Goal: Task Accomplishment & Management: Complete application form

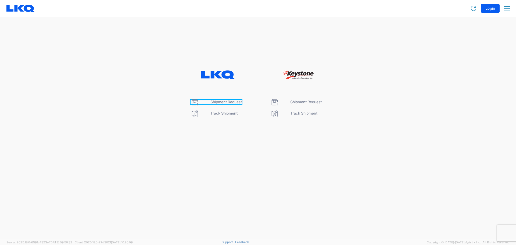
click at [229, 103] on span "Shipment Request" at bounding box center [225, 102] width 31 height 4
click at [224, 102] on span "Shipment Request" at bounding box center [225, 102] width 31 height 4
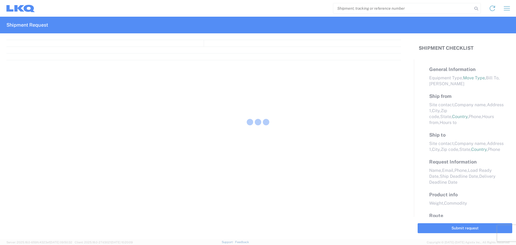
select select "FULL"
select select "LBS"
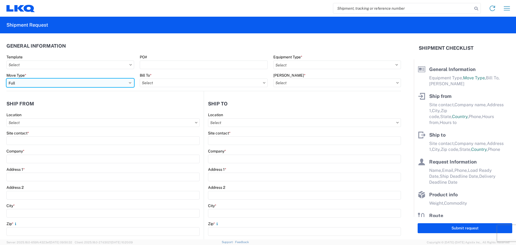
click at [46, 85] on select "Select Full Partial TL" at bounding box center [70, 82] width 128 height 9
select select "PARTIAL_TL"
click at [6, 78] on select "Select Full Partial TL" at bounding box center [70, 82] width 128 height 9
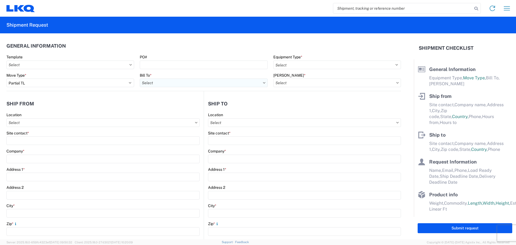
click at [159, 84] on input "Bill To *" at bounding box center [204, 82] width 128 height 9
type input "3021"
click at [173, 106] on div "3021 - [US_STATE][GEOGRAPHIC_DATA]" at bounding box center [187, 106] width 94 height 9
type input "3021 - [US_STATE][GEOGRAPHIC_DATA]"
click at [305, 82] on input "[PERSON_NAME] *" at bounding box center [337, 82] width 128 height 9
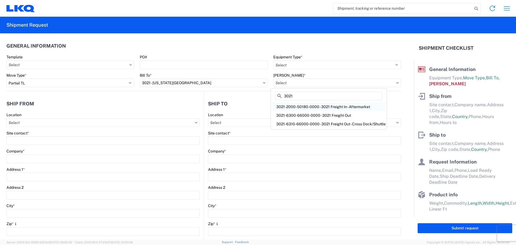
type input "3021"
click at [288, 105] on div "3021-2000-50180-0000 - 3021 Freight In - Aftermarket" at bounding box center [329, 106] width 114 height 9
type input "3021-2000-50180-0000 - 3021 Freight In - Aftermarket"
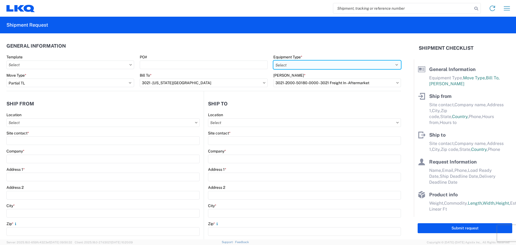
click at [312, 63] on select "Select 53’ Dry Van Flatbed Dropdeck (van) Lowboy (flatbed) Rail" at bounding box center [337, 64] width 128 height 9
select select "STDV"
click at [273, 60] on select "Select 53’ Dry Van Flatbed Dropdeck (van) Lowboy (flatbed) Rail" at bounding box center [337, 64] width 128 height 9
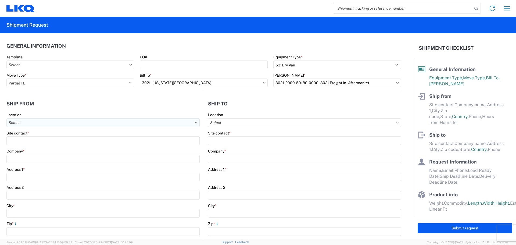
click at [54, 125] on input "Location" at bounding box center [102, 122] width 193 height 9
type input "3021"
click at [47, 145] on div "3021 - [US_STATE][GEOGRAPHIC_DATA]" at bounding box center [55, 146] width 94 height 9
type input "3021 - [US_STATE][GEOGRAPHIC_DATA]"
type input "LKQ Corporation"
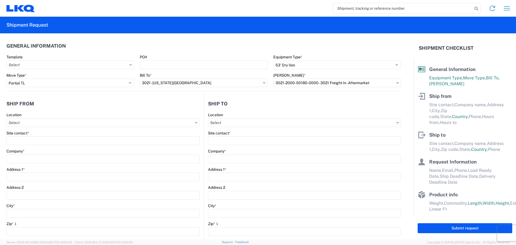
type input "[STREET_ADDRESS]"
type input "Suite 100"
type input "Shawnee"
type input "66226"
select select "KS"
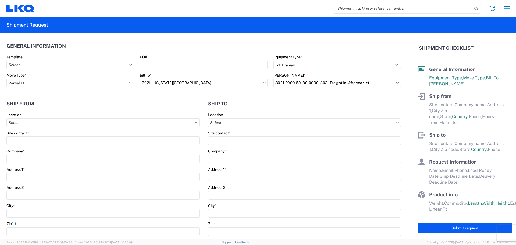
select select "US"
type input "[PHONE_NUMBER]"
type input "07:00"
type input "21:00"
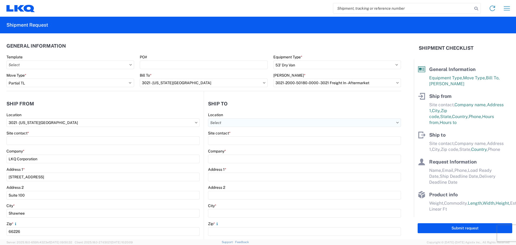
click at [250, 124] on input "Location" at bounding box center [304, 122] width 193 height 9
type input "3311"
click at [229, 145] on div "3311 - [GEOGRAPHIC_DATA] (311)" at bounding box center [254, 146] width 94 height 9
type input "3311 - [GEOGRAPHIC_DATA] (311)"
type input "LKQ Corporation"
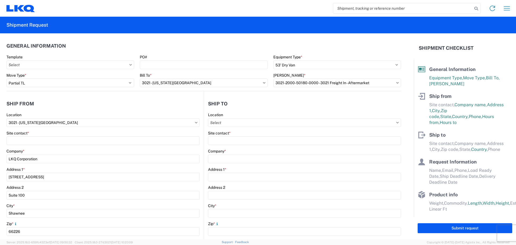
type input "[STREET_ADDRESS]"
type input "[GEOGRAPHIC_DATA]"
type input "06095"
select select "CT"
select select "US"
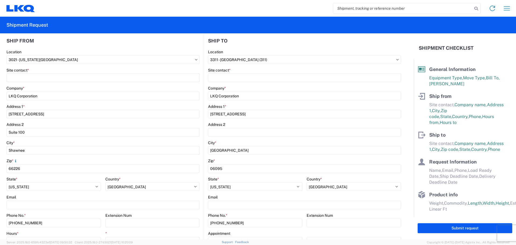
scroll to position [54, 0]
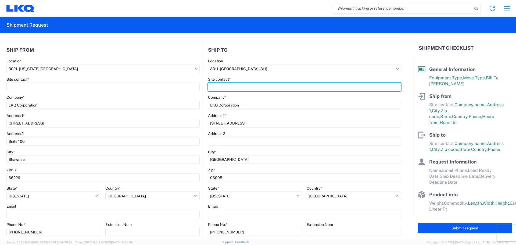
click at [255, 87] on input "Site contact *" at bounding box center [304, 86] width 193 height 9
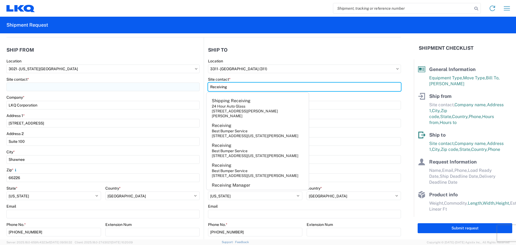
type input "Receiving"
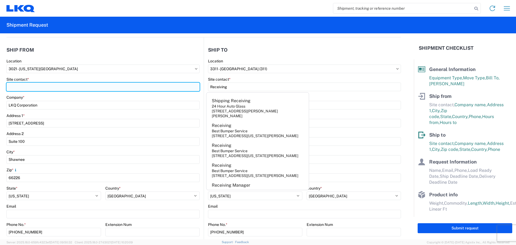
click at [55, 87] on input "Site contact *" at bounding box center [102, 86] width 193 height 9
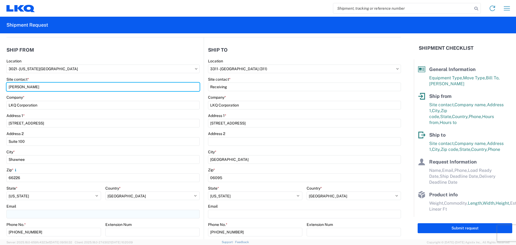
type input "[PERSON_NAME]"
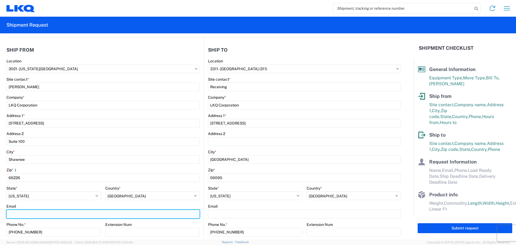
click at [17, 216] on input "Email" at bounding box center [102, 214] width 193 height 9
type input "[EMAIL_ADDRESS][DOMAIN_NAME]"
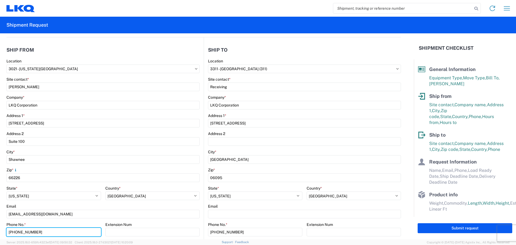
scroll to position [58, 0]
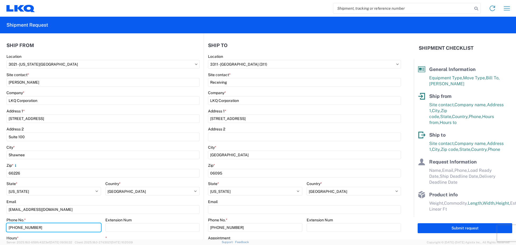
drag, startPoint x: 56, startPoint y: 233, endPoint x: 0, endPoint y: 198, distance: 66.3
click at [0, 202] on form "General Information Template PO# Equipment Type * Select 53’ Dry Van Flatbed Dr…" at bounding box center [207, 136] width 414 height 206
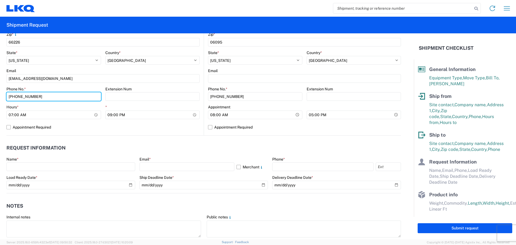
scroll to position [193, 0]
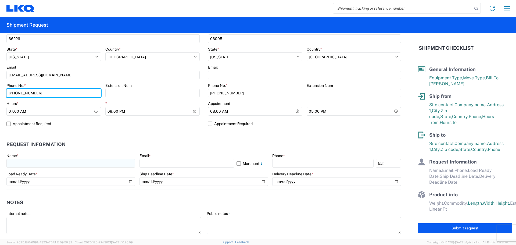
type input "[PHONE_NUMBER]"
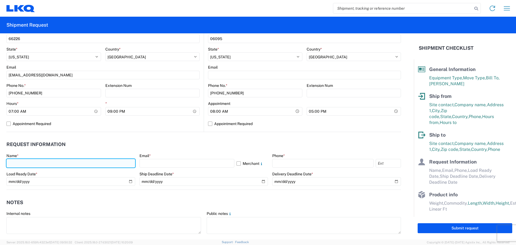
click at [31, 163] on input "text" at bounding box center [70, 163] width 129 height 9
type input "[PERSON_NAME]"
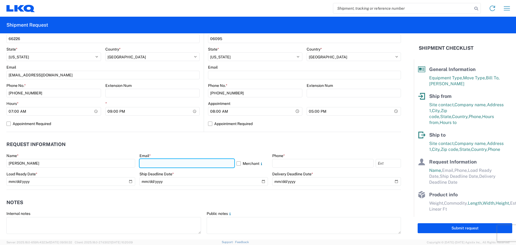
drag, startPoint x: 154, startPoint y: 163, endPoint x: 156, endPoint y: 164, distance: 2.9
click at [154, 163] on input "text" at bounding box center [186, 163] width 95 height 9
type input "[EMAIL_ADDRESS][DOMAIN_NAME]"
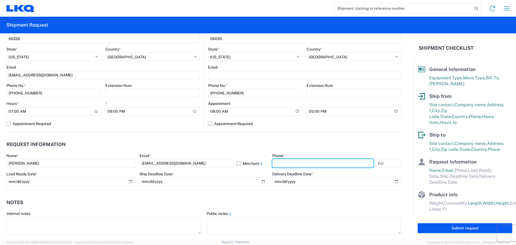
click at [280, 163] on input "text" at bounding box center [322, 163] width 101 height 9
type input "[PHONE_NUMBER]"
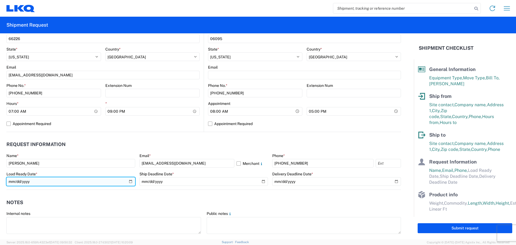
click at [128, 180] on input "date" at bounding box center [70, 181] width 129 height 9
type input "[DATE]"
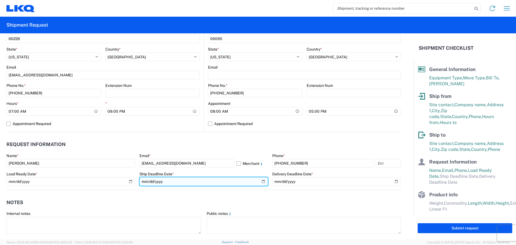
click at [261, 180] on input "date" at bounding box center [203, 181] width 129 height 9
type input "[DATE]"
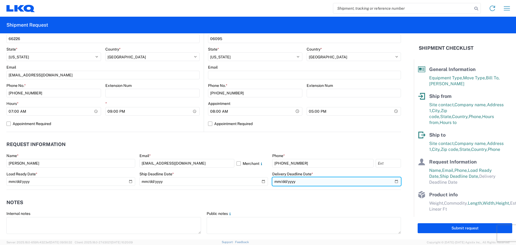
click at [391, 183] on input "date" at bounding box center [336, 181] width 129 height 9
type input "[DATE]"
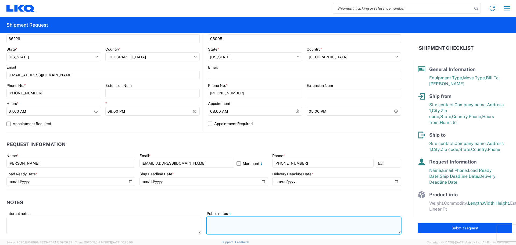
click at [220, 224] on textarea at bounding box center [304, 225] width 194 height 17
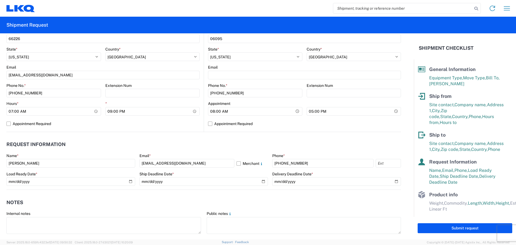
click at [220, 215] on label "Public notes" at bounding box center [220, 213] width 26 height 5
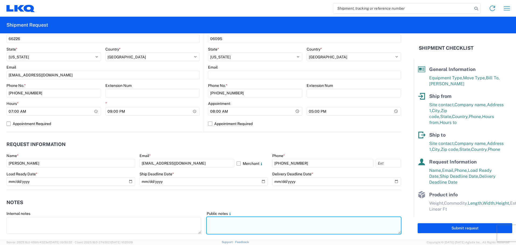
click at [221, 219] on textarea at bounding box center [304, 225] width 194 height 17
drag, startPoint x: 335, startPoint y: 219, endPoint x: 323, endPoint y: 237, distance: 21.0
click at [268, 231] on textarea "PLEASE NO BOX TRUCKS! PLEASE NO REEFER TRUCKS! THANK YOU! PELASE NO BOX TRUCKS!…" at bounding box center [304, 225] width 194 height 17
drag, startPoint x: 348, startPoint y: 231, endPoint x: 202, endPoint y: 212, distance: 147.6
click at [204, 212] on agx-form-control-wrapper-v2 "Public notes PLEASE NO BOX TRUCKS! PLEASE NO REEFER TRUCKS! THANK YOU! PELASE N…" at bounding box center [304, 225] width 200 height 28
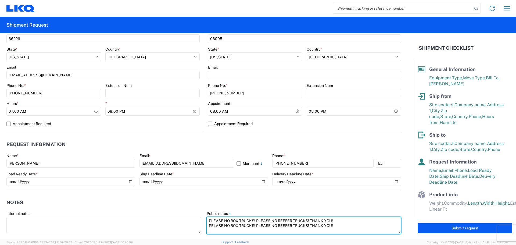
type textarea "PLEASE NO BOX TRUCKS! PLEASE NO REEFER TRUCKS! THANK YOU! PELASE NO BOX TRUCKS!…"
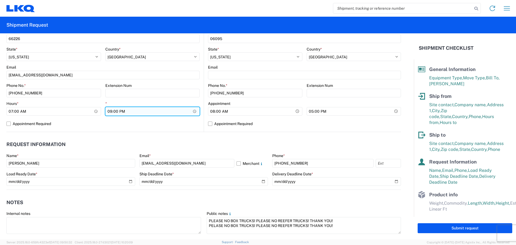
click at [108, 111] on input "21:00" at bounding box center [152, 111] width 95 height 9
type input "14:30"
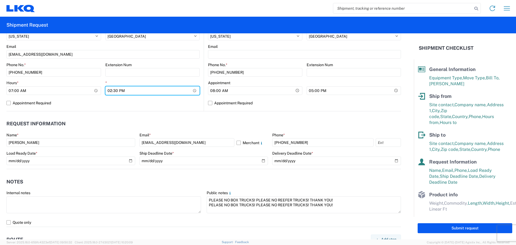
scroll to position [246, 0]
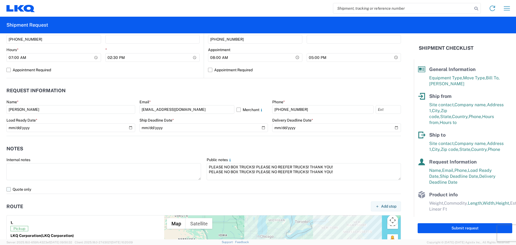
click at [11, 189] on label "Quote only" at bounding box center [203, 189] width 394 height 9
click at [0, 0] on input "Quote only" at bounding box center [0, 0] width 0 height 0
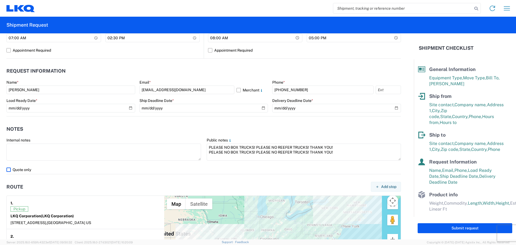
scroll to position [269, 0]
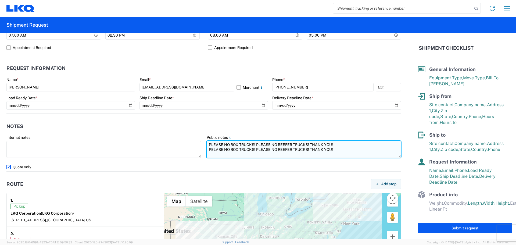
click at [335, 145] on textarea "PLEASE NO BOX TRUCKS! PLEASE NO REEFER TRUCKS! THANK YOU! PELASE NO BOX TRUCKS!…" at bounding box center [304, 149] width 194 height 17
paste textarea "SKID 1 48.0 44.0 86.0 470.0 SKID 2 48.0 44.0 86.0 390.0 SKID 3 48.0 44.0 86.0 3…"
click at [337, 143] on textarea "PLEASE NO BOX TRUCKS! PLEASE NO REEFER TRUCKS! THANK YOU! SKID 1 48.0 44.0 86.0…" at bounding box center [304, 149] width 194 height 17
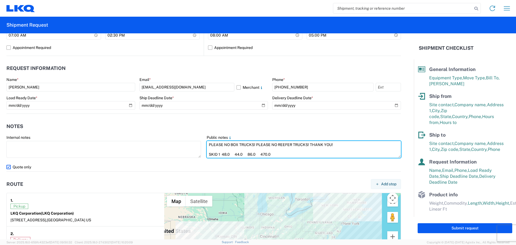
type textarea "PLEASE NO BOX TRUCKS! PLEASE NO REEFER TRUCKS! THANK YOU! SKID 1 48.0 44.0 86.0…"
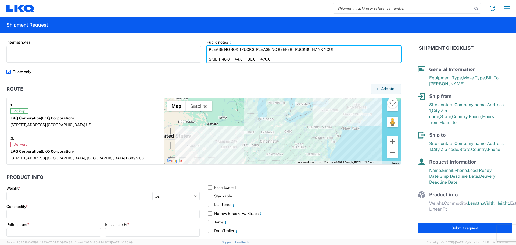
scroll to position [439, 0]
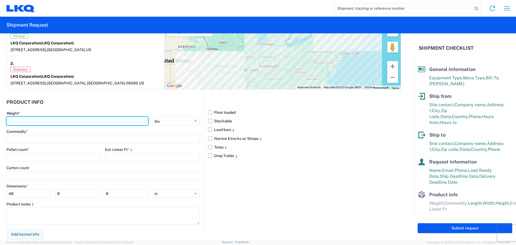
click at [37, 124] on input "number" at bounding box center [77, 121] width 142 height 9
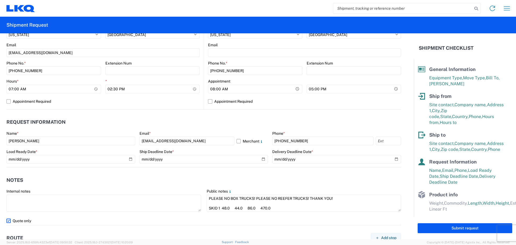
scroll to position [403, 0]
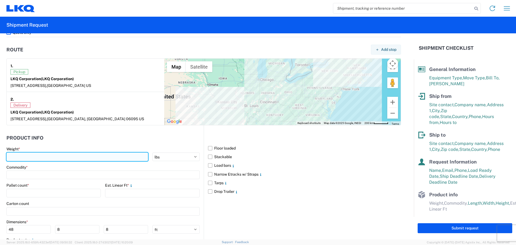
click at [20, 156] on input "number" at bounding box center [77, 156] width 142 height 9
type input "2340"
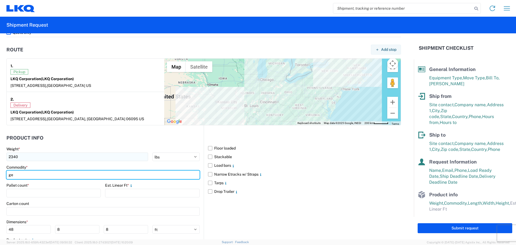
type input "g"
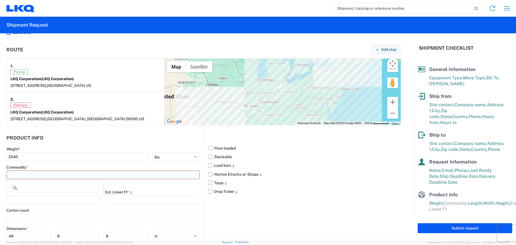
click at [57, 175] on input at bounding box center [102, 174] width 193 height 9
type input "ge"
click at [49, 198] on div "General Auto Parts (dry)" at bounding box center [55, 198] width 94 height 9
type input "General Auto Parts (dry)"
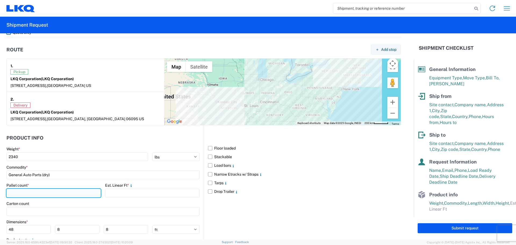
click at [31, 195] on input "number" at bounding box center [53, 193] width 94 height 9
type input "6"
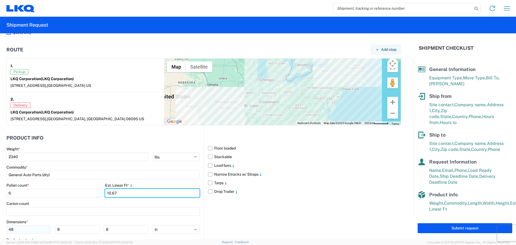
type input "10.67"
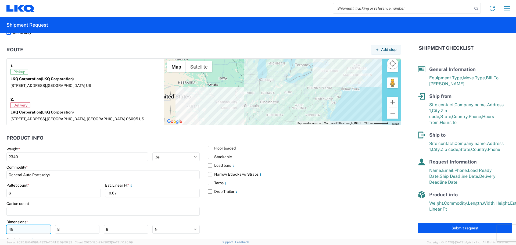
click at [18, 230] on input "48" at bounding box center [28, 229] width 44 height 9
type input "4"
type input "48"
type input "40"
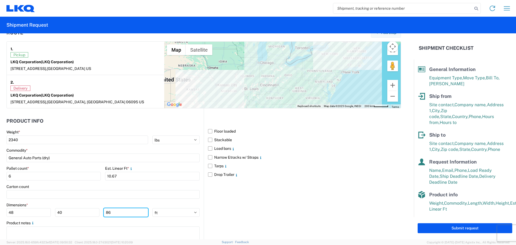
scroll to position [412, 0]
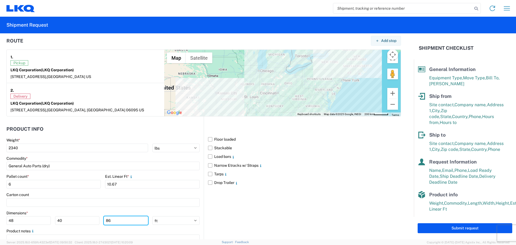
type input "86"
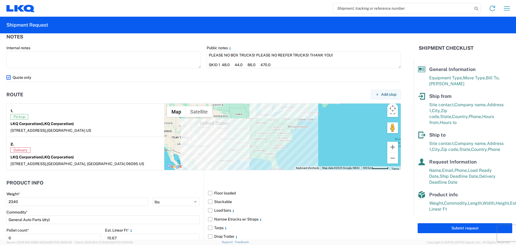
scroll to position [439, 0]
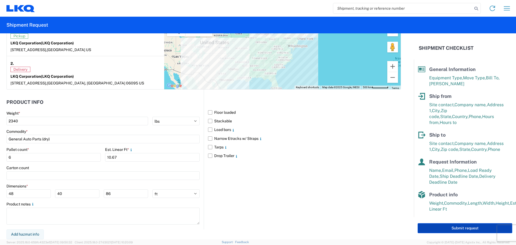
click at [453, 228] on button "Submit request" at bounding box center [464, 228] width 95 height 10
select select "US"
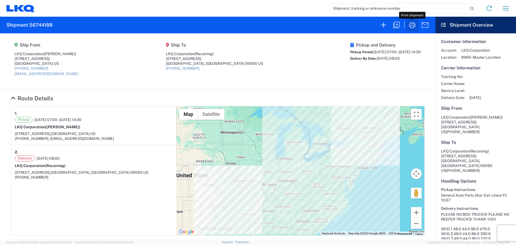
click at [412, 26] on icon "button" at bounding box center [412, 25] width 6 height 6
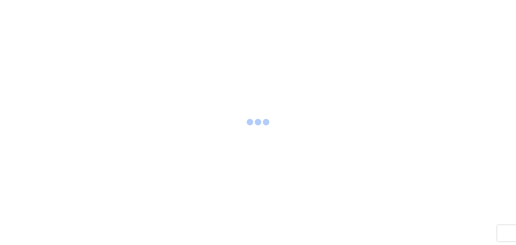
select select "FULL"
select select "US"
select select "LBS"
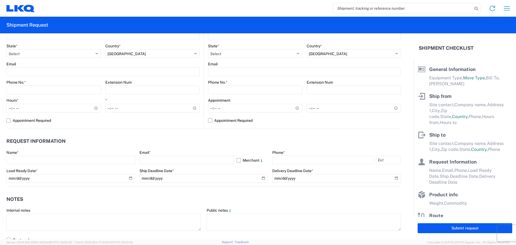
scroll to position [269, 0]
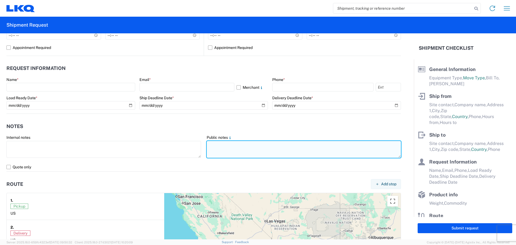
click at [221, 150] on textarea at bounding box center [304, 149] width 194 height 17
paste textarea "PLEASE NO BOX TRUCKS! PLEASE NO REEFER TRUCKS! THANK YOU! PELASE NO BOX TRUCKS!…"
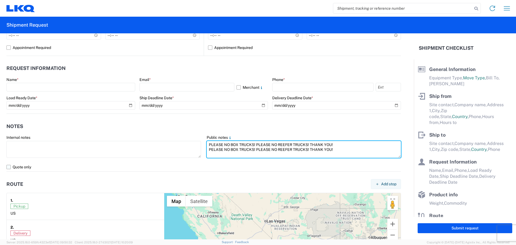
type textarea "PLEASE NO BOX TRUCKS! PLEASE NO REEFER TRUCKS! THANK YOU! PELASE NO BOX TRUCKS!…"
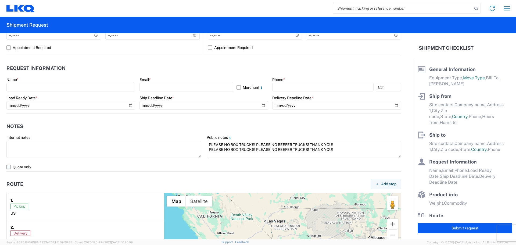
click at [8, 166] on label "Quote only" at bounding box center [203, 167] width 394 height 9
click at [0, 0] on input "Quote only" at bounding box center [0, 0] width 0 height 0
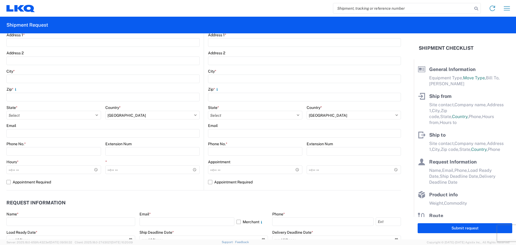
scroll to position [0, 0]
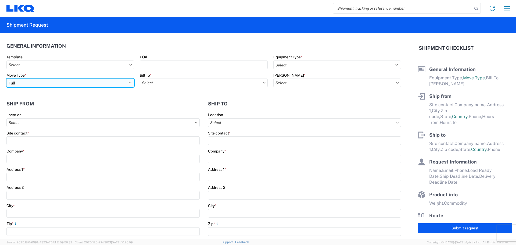
click at [29, 83] on select "Select Full Partial TL" at bounding box center [70, 82] width 128 height 9
select select "PARTIAL_TL"
click at [6, 78] on select "Select Full Partial TL" at bounding box center [70, 82] width 128 height 9
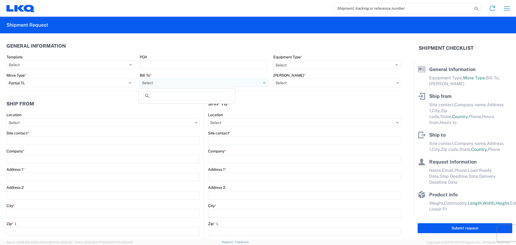
click at [197, 83] on input "Bill To *" at bounding box center [204, 82] width 128 height 9
type input "3021"
click at [191, 107] on div "3021 - [US_STATE][GEOGRAPHIC_DATA]" at bounding box center [187, 106] width 94 height 9
type input "3021 - [US_STATE][GEOGRAPHIC_DATA]"
click at [309, 80] on input "[PERSON_NAME] *" at bounding box center [337, 82] width 128 height 9
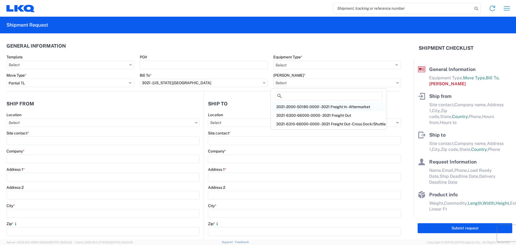
click at [319, 107] on div "3021-2000-50180-0000 - 3021 Freight In - Aftermarket" at bounding box center [329, 106] width 114 height 9
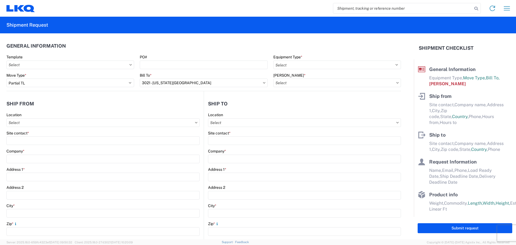
type input "3021-2000-50180-0000 - 3021 Freight In - Aftermarket"
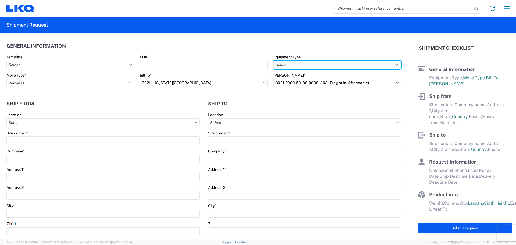
click at [292, 63] on select "Select 53’ Dry Van Flatbed Dropdeck (van) Lowboy (flatbed) Rail" at bounding box center [337, 64] width 128 height 9
select select "STDV"
click at [273, 60] on select "Select 53’ Dry Van Flatbed Dropdeck (van) Lowboy (flatbed) Rail" at bounding box center [337, 64] width 128 height 9
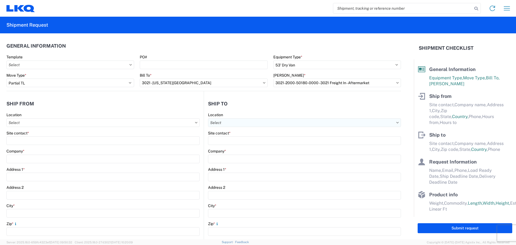
click at [234, 124] on input "Location" at bounding box center [304, 122] width 193 height 9
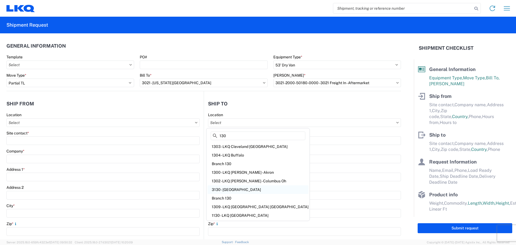
type input "130"
click at [231, 190] on div "3130 - Charlotte NC" at bounding box center [257, 189] width 101 height 9
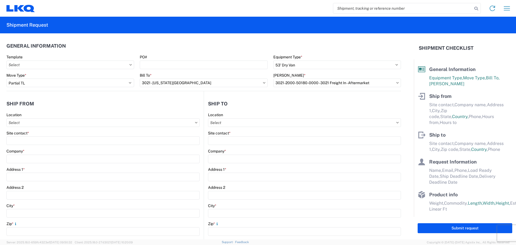
type input "3130 - Charlotte NC"
type input "LKQ Corporation"
type input "1706 Queen City Drive"
type input "Charlotte"
type input "28208"
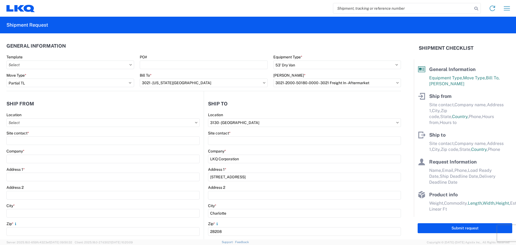
select select "US"
click at [48, 125] on input "Location" at bounding box center [102, 122] width 193 height 9
type input "3021"
click at [27, 149] on div "3021 - [US_STATE][GEOGRAPHIC_DATA]" at bounding box center [55, 146] width 94 height 9
type input "3021 - [US_STATE][GEOGRAPHIC_DATA]"
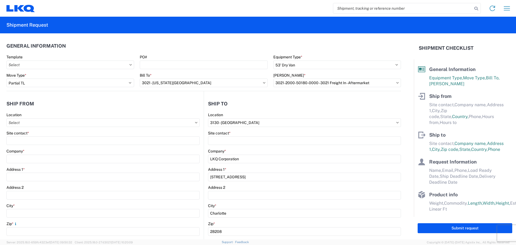
type input "LKQ Corporation"
type input "[STREET_ADDRESS]"
type input "Suite 100"
type input "Shawnee"
type input "66226"
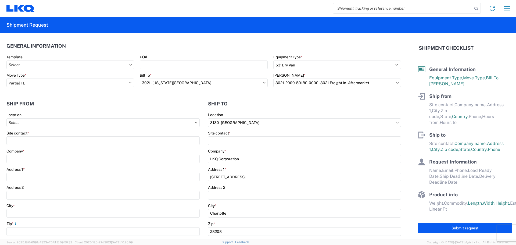
select select "KS"
type input "[PHONE_NUMBER]"
type input "07:00"
type input "21:00"
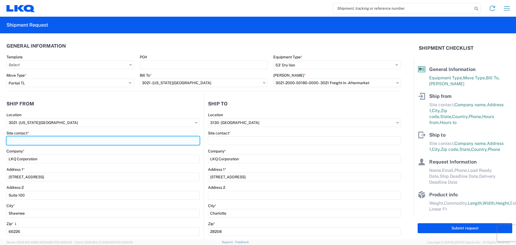
click at [38, 140] on input "Site contact *" at bounding box center [102, 140] width 193 height 9
type input "m"
type input "[PERSON_NAME]"
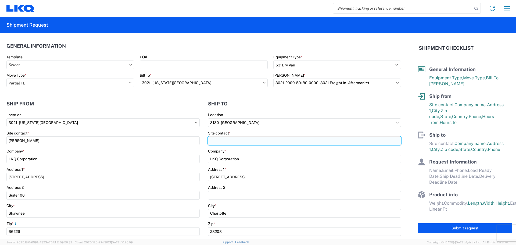
click at [241, 141] on input "Site contact *" at bounding box center [304, 140] width 193 height 9
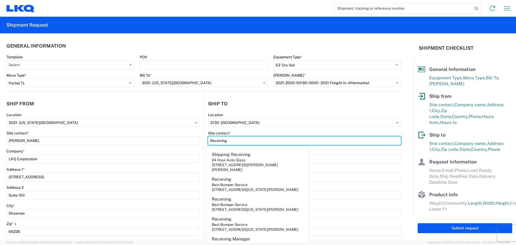
type input "Receiving"
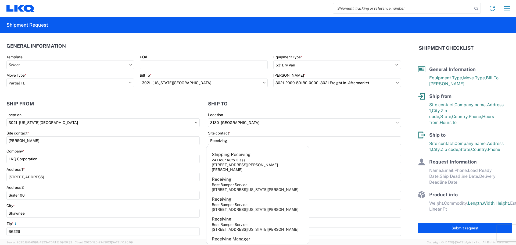
click at [182, 110] on agx-form-section "Ship from 3021 Location 3021 - Kansas City MO Site contact * Margaret I. Harris…" at bounding box center [104, 211] width 197 height 227
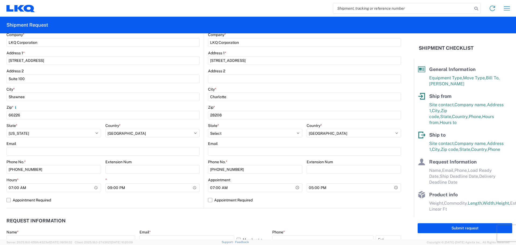
scroll to position [134, 0]
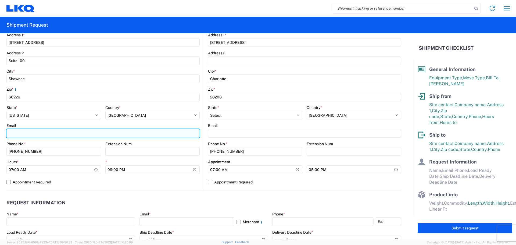
click at [42, 135] on input "Email" at bounding box center [102, 133] width 193 height 9
type input "[EMAIL_ADDRESS][DOMAIN_NAME]"
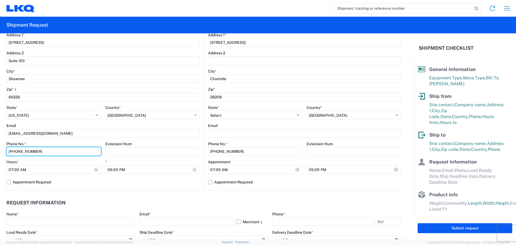
drag, startPoint x: 43, startPoint y: 150, endPoint x: 0, endPoint y: 139, distance: 44.2
click at [0, 139] on form "General Information Template PO# Equipment Type * Select 53’ Dry Van Flatbed Dr…" at bounding box center [207, 136] width 414 height 206
type input "[PHONE_NUMBER]"
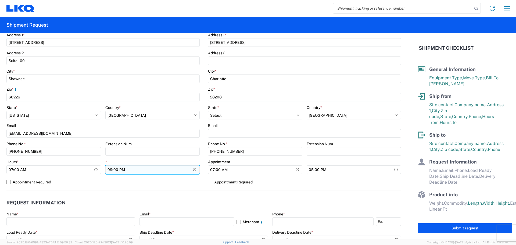
click at [107, 171] on input "21:00" at bounding box center [152, 169] width 95 height 9
type input "14:30"
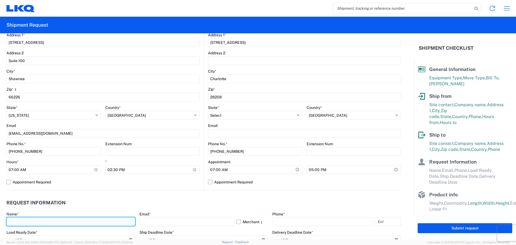
click at [60, 221] on input "text" at bounding box center [70, 221] width 129 height 9
type input "[PERSON_NAME]"
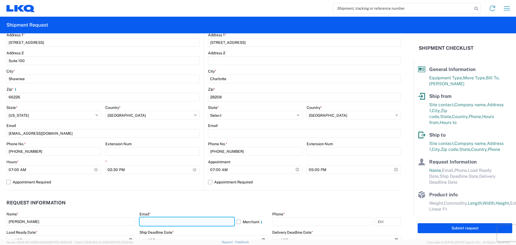
click at [170, 224] on input "text" at bounding box center [186, 221] width 95 height 9
type input "[EMAIL_ADDRESS][DOMAIN_NAME]"
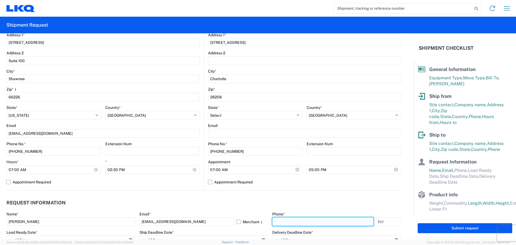
click at [282, 224] on input "text" at bounding box center [322, 221] width 101 height 9
type input "[PHONE_NUMBER]"
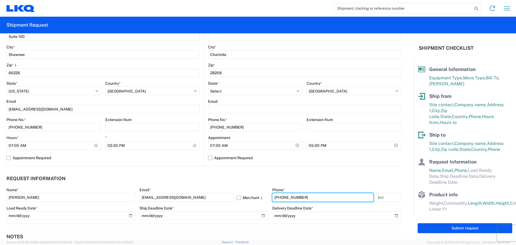
scroll to position [188, 0]
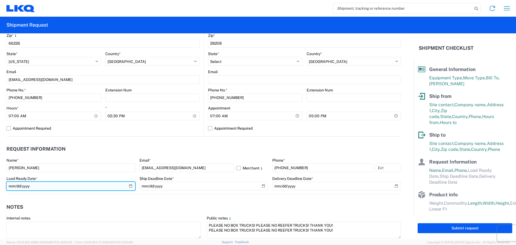
click at [130, 186] on input "date" at bounding box center [70, 186] width 129 height 9
type input "[DATE]"
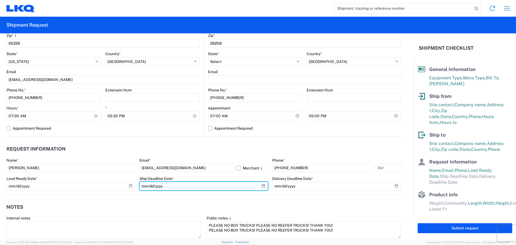
click at [261, 186] on input "date" at bounding box center [203, 186] width 129 height 9
type input "[DATE]"
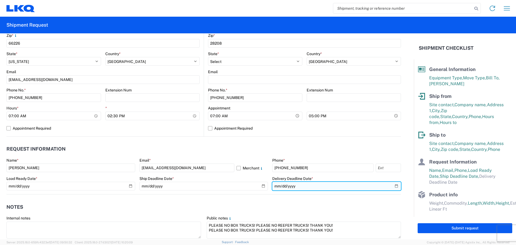
click at [390, 186] on input "date" at bounding box center [336, 186] width 129 height 9
type input "[DATE]"
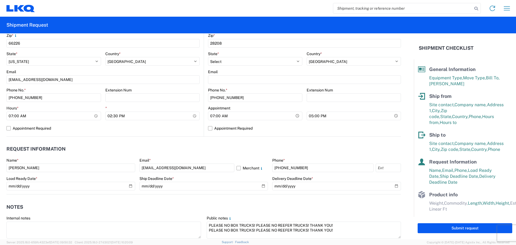
click at [121, 4] on div "Home Shipment request Shipment tracking" at bounding box center [274, 8] width 479 height 13
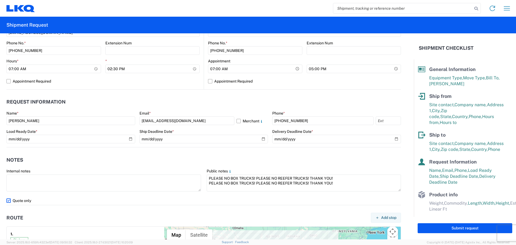
scroll to position [242, 0]
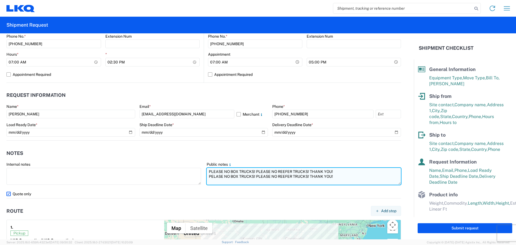
click at [331, 170] on textarea "PLEASE NO BOX TRUCKS! PLEASE NO REEFER TRUCKS! THANK YOU! PELASE NO BOX TRUCKS!…" at bounding box center [304, 176] width 194 height 17
paste textarea "SKID 1 77.0 44.0 90.0 640.0 SKID 2 98.0 44.0 90.0 840.0 SKID 3 48.0 44.0 90.0 3…"
click at [345, 171] on textarea "PLEASE NO BOX TRUCKS! PLEASE NO REEFER TRUCKS! THANK YOU! SKID 1 77.0 44.0 90.0…" at bounding box center [304, 176] width 194 height 17
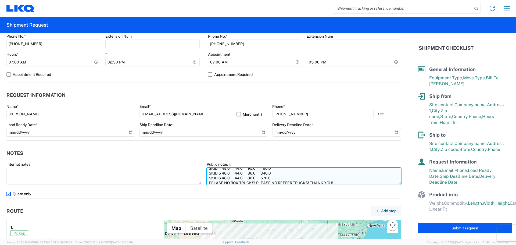
scroll to position [29, 0]
click at [283, 176] on textarea "PLEASE NO BOX TRUCKS! PLEASE NO REEFER TRUCKS! THANK YOU! SKID 1 77.0 44.0 90.0…" at bounding box center [304, 176] width 194 height 17
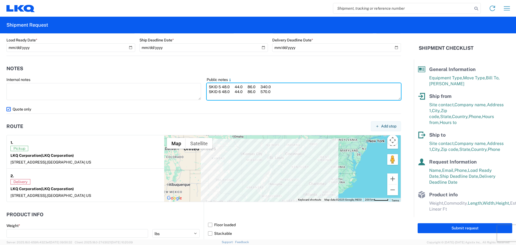
scroll to position [304, 0]
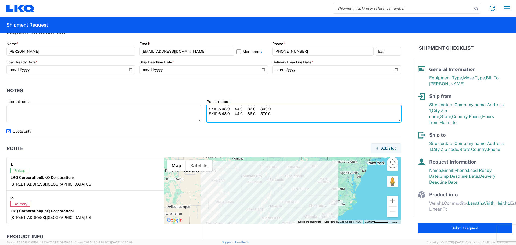
type textarea "PLEASE NO BOX TRUCKS! PLEASE NO REEFER TRUCKS! THANK YOU! SKID 1 77.0 44.0 90.0…"
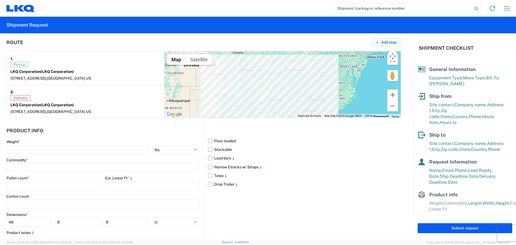
scroll to position [412, 0]
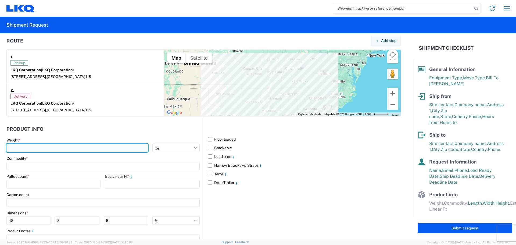
click at [51, 147] on input "number" at bounding box center [77, 147] width 142 height 9
type input "3230"
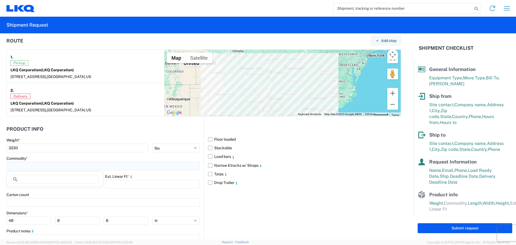
click at [60, 169] on input at bounding box center [102, 165] width 193 height 9
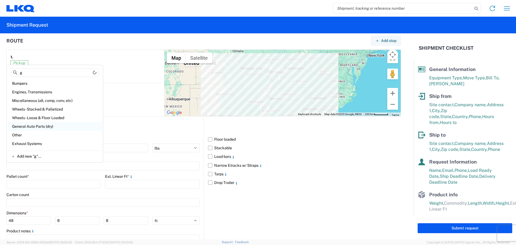
type input "g"
click at [56, 129] on div "General Auto Parts (dry)" at bounding box center [55, 126] width 94 height 9
type input "General Auto Parts (dry)"
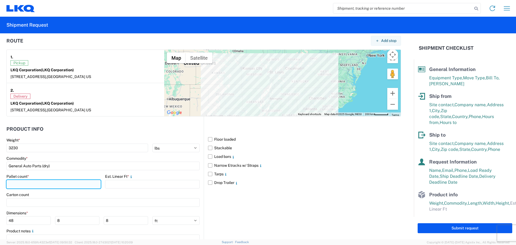
click at [53, 181] on input "number" at bounding box center [53, 184] width 94 height 9
type input "6"
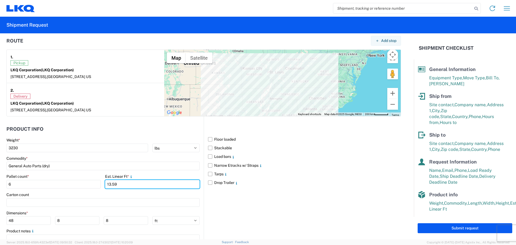
type input "13.59"
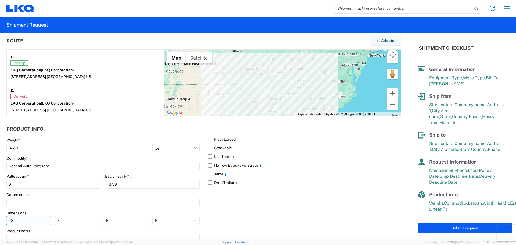
click at [36, 223] on input "48" at bounding box center [28, 220] width 44 height 9
type input "4"
type input "98"
type input "40"
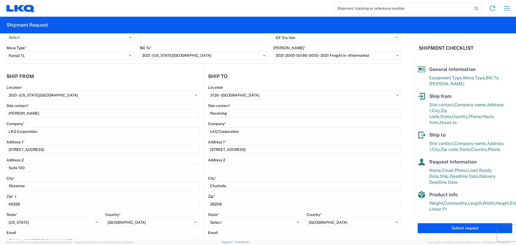
scroll to position [9, 0]
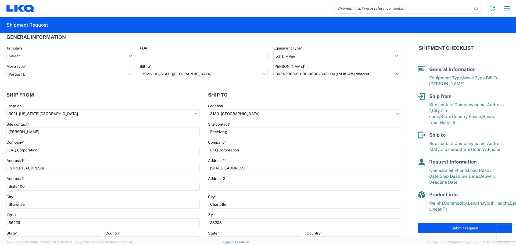
type input "90"
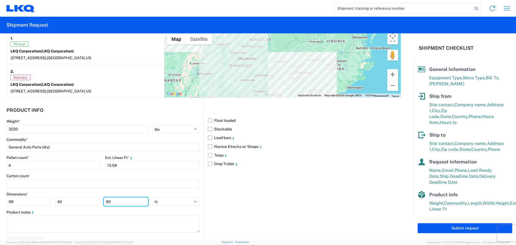
scroll to position [439, 0]
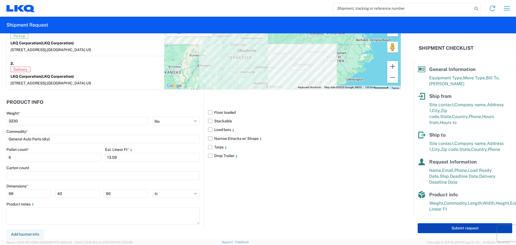
click at [456, 231] on button "Submit request" at bounding box center [464, 228] width 95 height 10
select select "US"
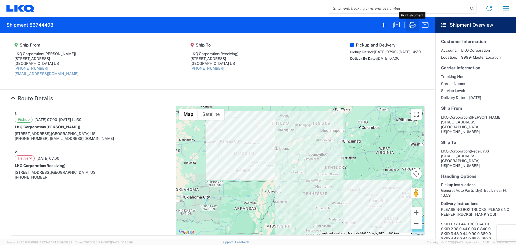
click at [415, 24] on icon "button" at bounding box center [412, 25] width 9 height 9
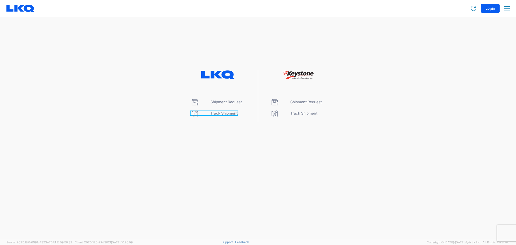
click at [222, 113] on span "Track Shipment" at bounding box center [223, 113] width 27 height 4
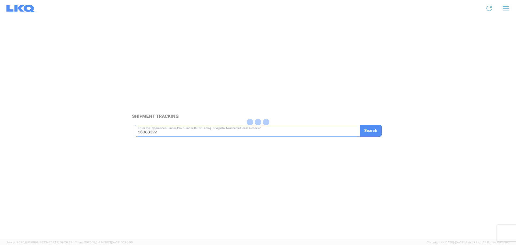
type input "56383322"
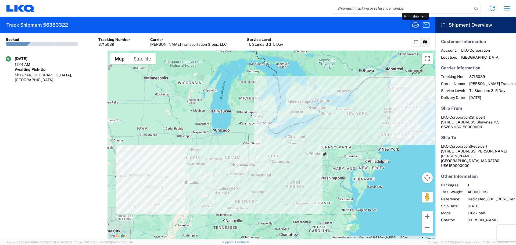
click at [418, 24] on icon "button" at bounding box center [415, 25] width 9 height 9
paste input "56522064"
type input "56522064"
click at [415, 26] on icon "button" at bounding box center [415, 25] width 6 height 6
